Goal: Information Seeking & Learning: Learn about a topic

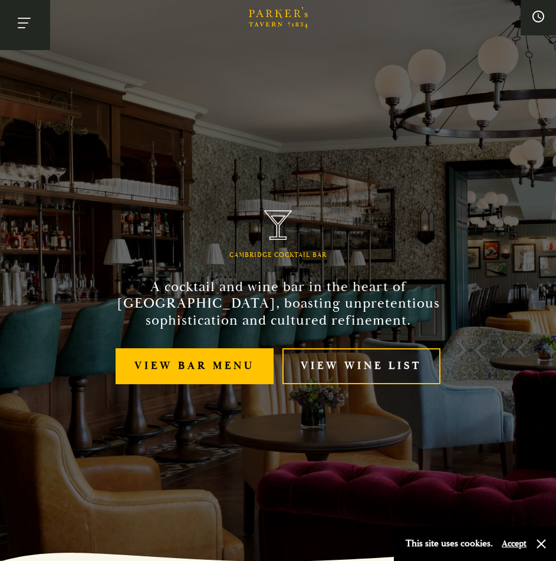
click at [21, 22] on button "Toggle navigation" at bounding box center [25, 25] width 50 height 50
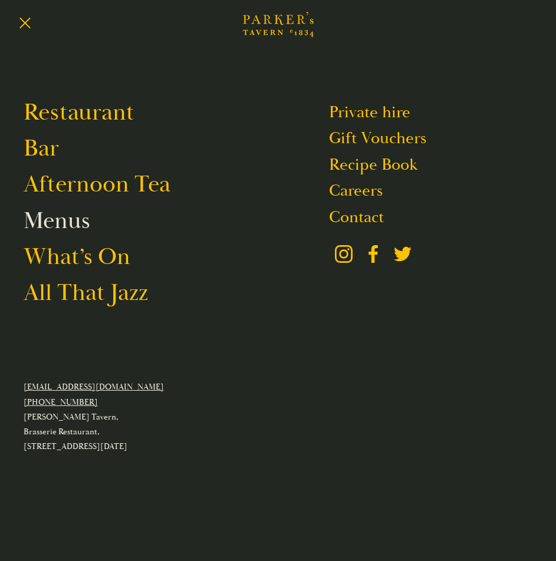
click at [42, 219] on link "Menus" at bounding box center [57, 220] width 67 height 29
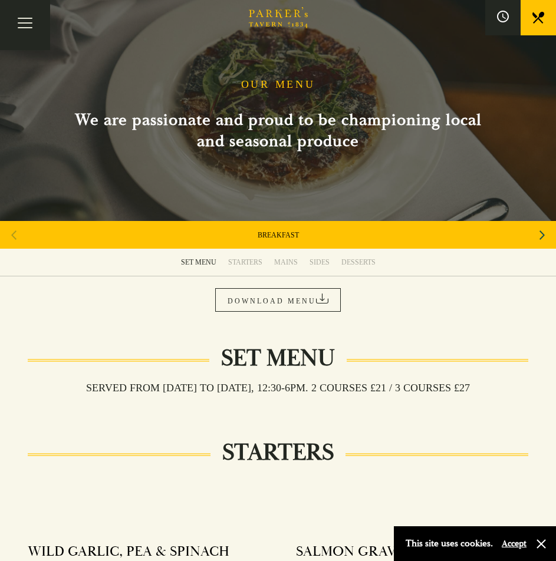
click at [534, 231] on div "Next slide" at bounding box center [542, 235] width 16 height 26
click at [537, 232] on div "Next slide" at bounding box center [542, 235] width 16 height 26
click at [538, 233] on div "Next slide" at bounding box center [542, 235] width 16 height 26
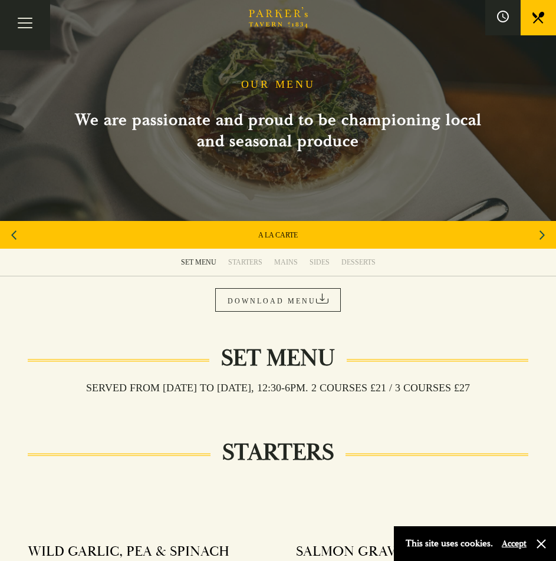
click at [538, 233] on div "Next slide" at bounding box center [542, 235] width 16 height 26
click at [538, 233] on div "CHILDREN'S" at bounding box center [278, 235] width 556 height 28
click at [539, 237] on div "CHILDREN'S" at bounding box center [278, 235] width 556 height 28
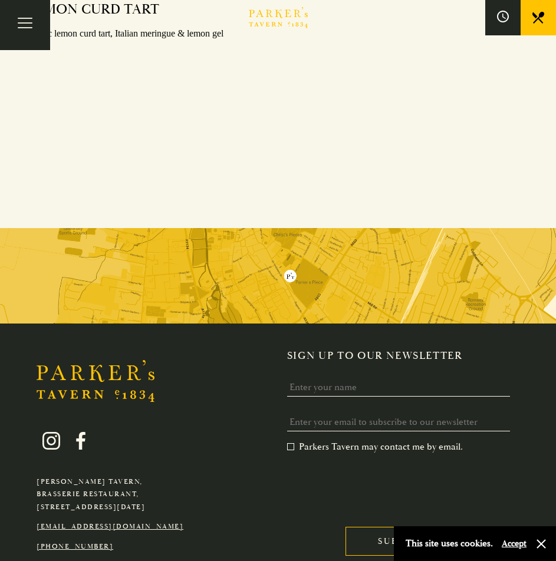
scroll to position [1580, 0]
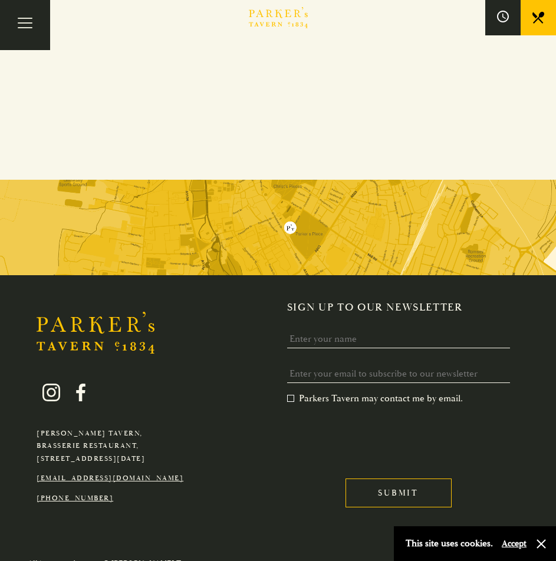
click at [141, 474] on link "[EMAIL_ADDRESS][DOMAIN_NAME]" at bounding box center [110, 478] width 147 height 9
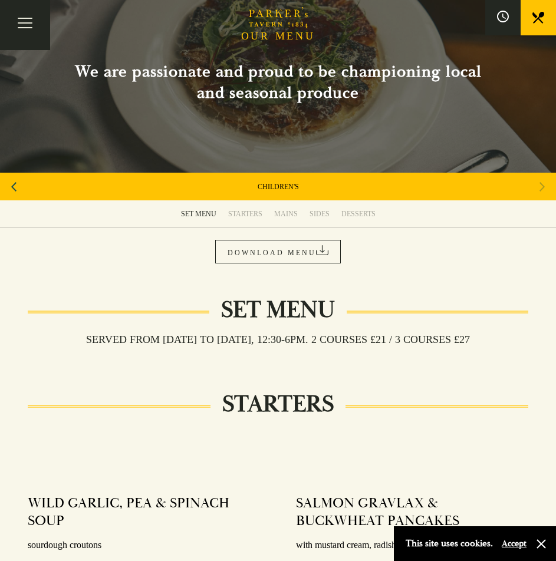
scroll to position [0, 0]
